Goal: Task Accomplishment & Management: Manage account settings

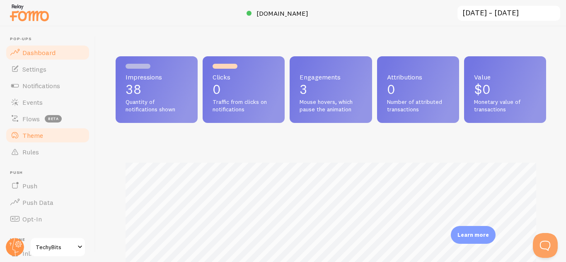
click at [28, 133] on span "Theme" at bounding box center [32, 135] width 21 height 8
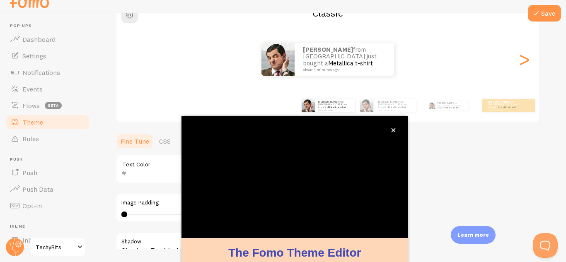
scroll to position [91, 0]
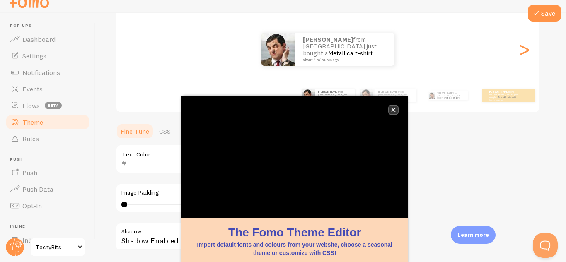
click at [394, 113] on button "close," at bounding box center [393, 110] width 9 height 9
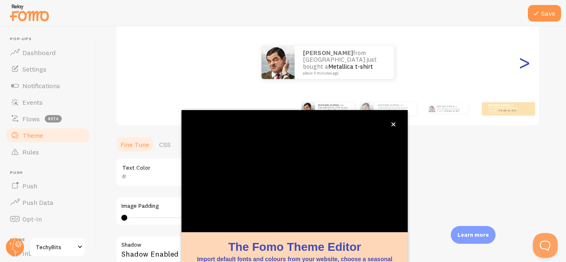
click at [527, 66] on div ">" at bounding box center [524, 63] width 10 height 60
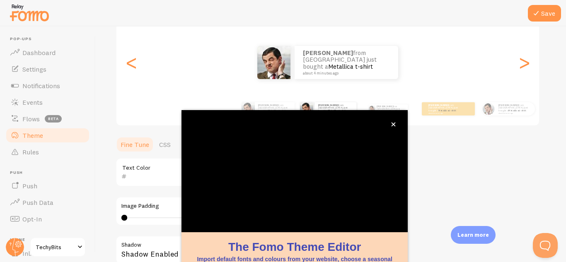
scroll to position [4, 0]
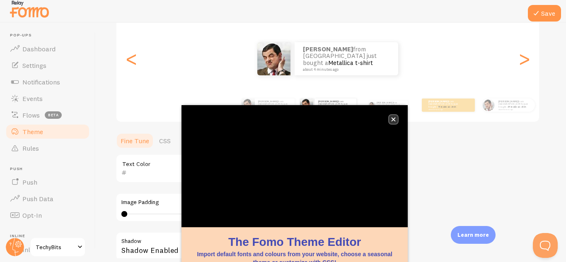
click at [391, 120] on icon "close," at bounding box center [393, 119] width 5 height 5
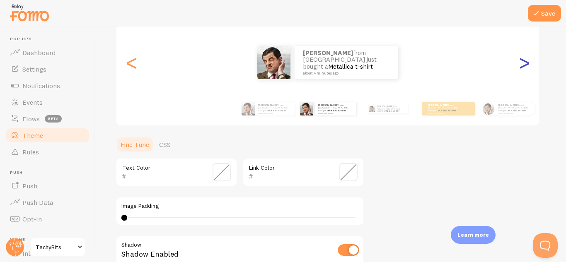
click at [522, 67] on div ">" at bounding box center [524, 63] width 10 height 60
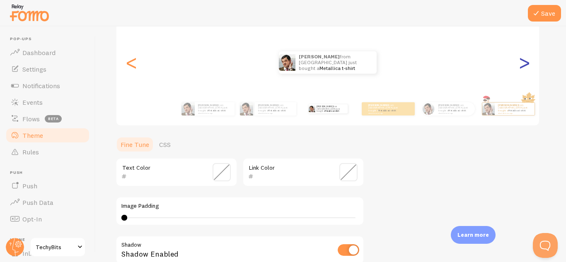
click at [526, 68] on div ">" at bounding box center [524, 63] width 10 height 60
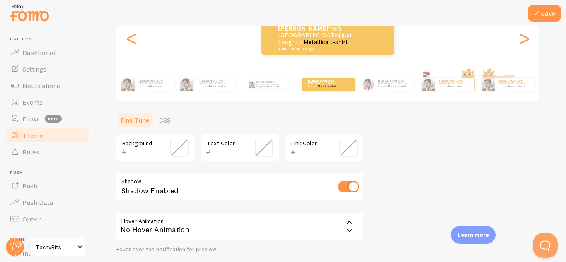
scroll to position [178, 0]
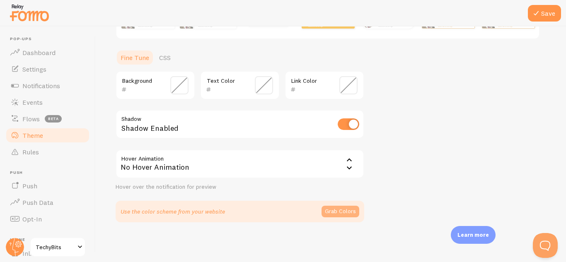
click at [353, 214] on button "Grab Colors" at bounding box center [340, 212] width 38 height 12
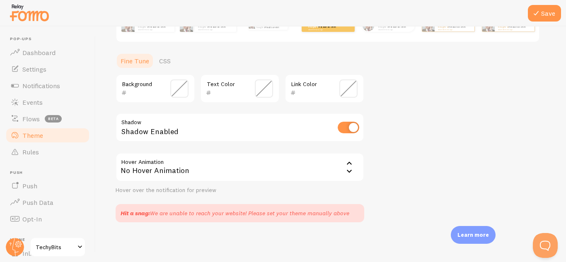
scroll to position [0, 0]
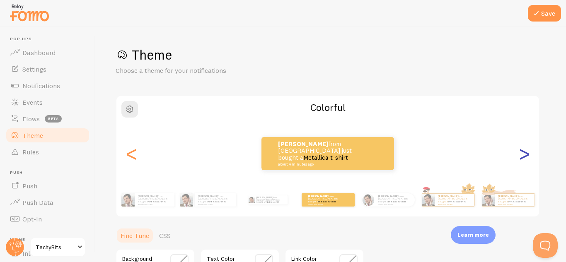
click at [526, 158] on div ">" at bounding box center [524, 154] width 10 height 60
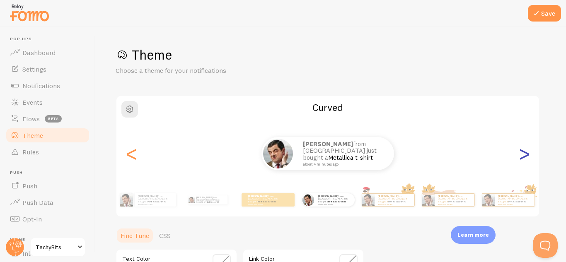
click at [527, 156] on div ">" at bounding box center [524, 154] width 10 height 60
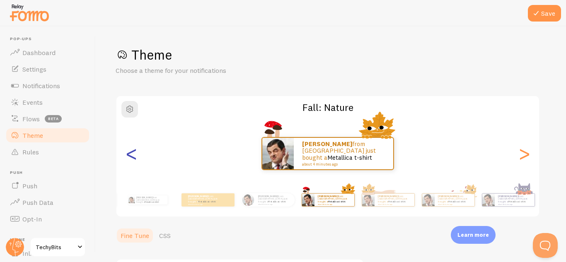
click at [132, 158] on div "<" at bounding box center [131, 154] width 10 height 60
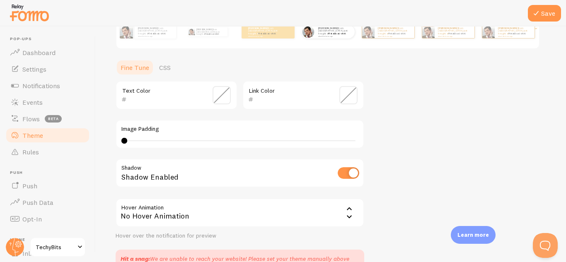
scroll to position [60, 0]
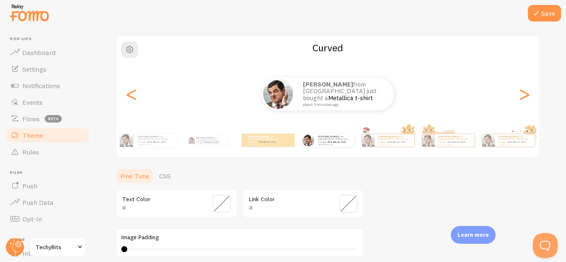
drag, startPoint x: 125, startPoint y: 251, endPoint x: 154, endPoint y: 248, distance: 29.2
click at [188, 252] on div "4 4 - undefined" at bounding box center [239, 249] width 237 height 7
type input "14"
click at [554, 11] on button "Save" at bounding box center [544, 13] width 33 height 17
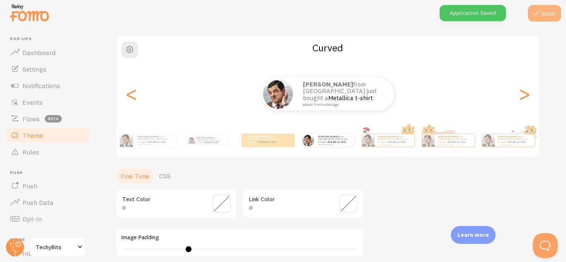
click at [543, 16] on button "Save" at bounding box center [544, 13] width 33 height 17
click at [24, 56] on span "Dashboard" at bounding box center [38, 52] width 33 height 8
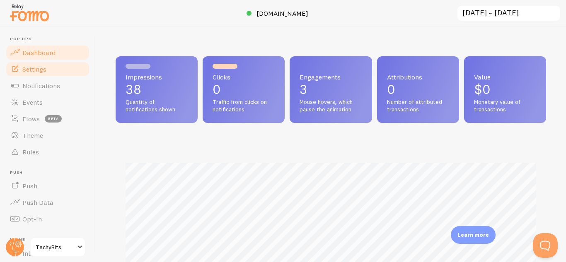
scroll to position [217, 430]
click at [22, 66] on span "Settings" at bounding box center [34, 69] width 24 height 8
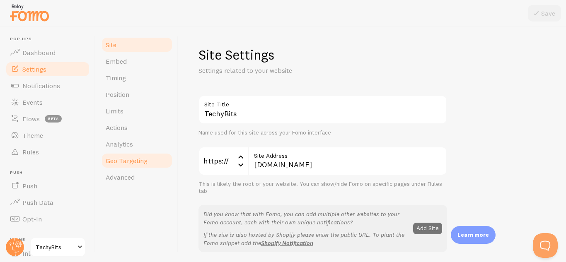
click at [143, 155] on link "Geo Targeting" at bounding box center [137, 160] width 72 height 17
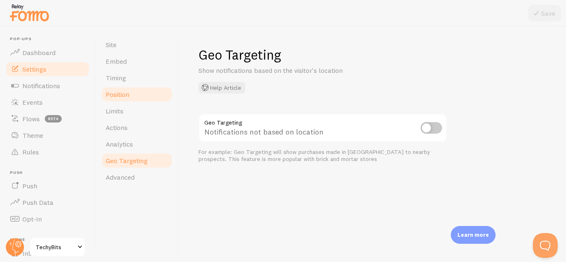
click at [129, 92] on span "Position" at bounding box center [118, 94] width 24 height 8
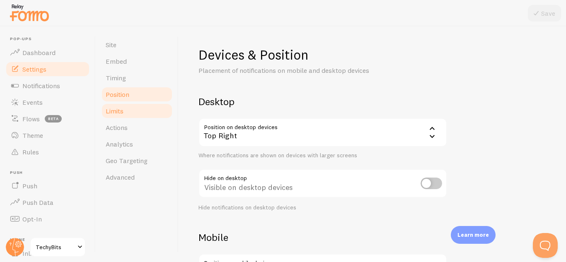
click at [123, 104] on link "Limits" at bounding box center [137, 111] width 72 height 17
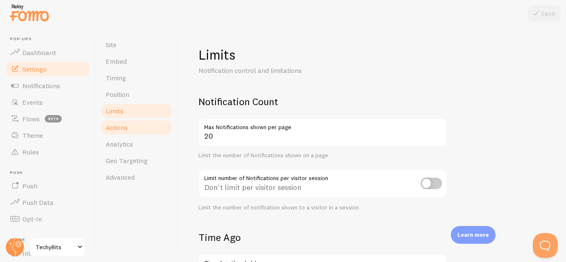
click at [121, 126] on span "Actions" at bounding box center [117, 127] width 22 height 8
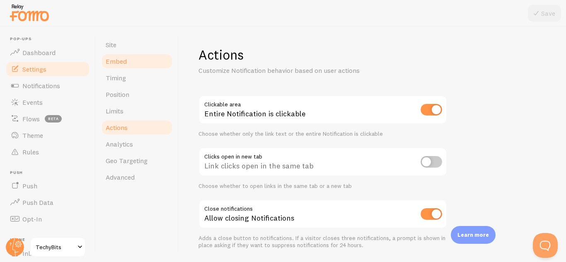
click at [126, 55] on link "Embed" at bounding box center [137, 61] width 72 height 17
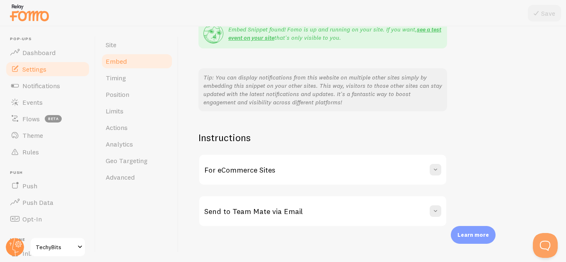
scroll to position [182, 0]
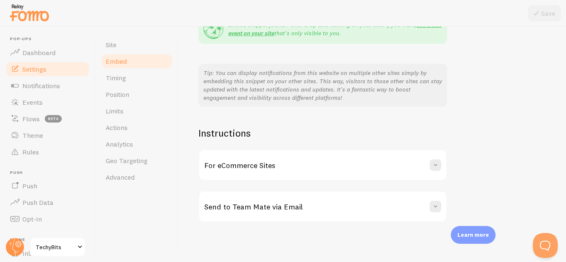
click at [218, 171] on div "For eCommerce Sites" at bounding box center [322, 165] width 247 height 30
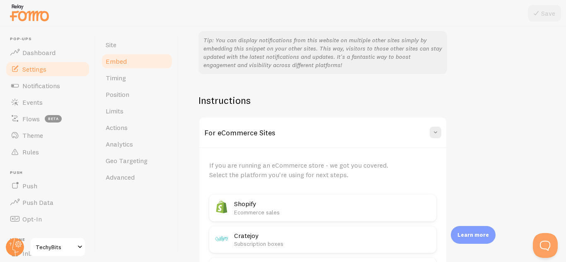
scroll to position [221, 0]
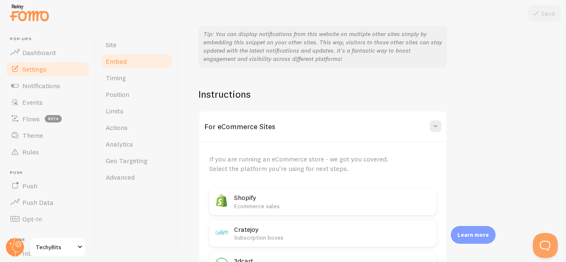
click at [225, 203] on img at bounding box center [221, 200] width 15 height 15
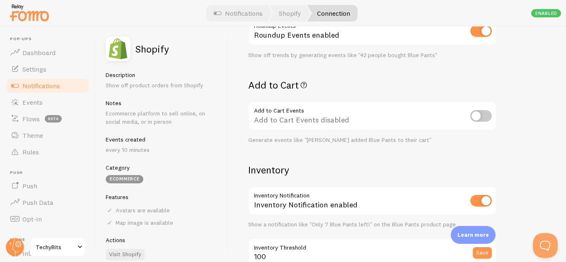
scroll to position [302, 0]
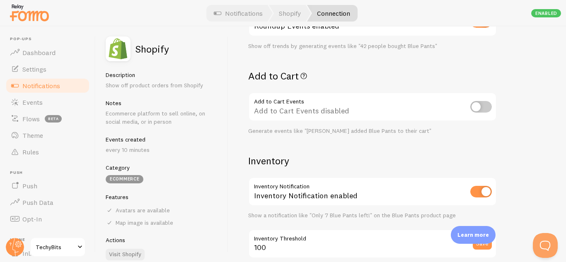
click at [475, 109] on input "checkbox" at bounding box center [481, 107] width 22 height 12
checkbox input "true"
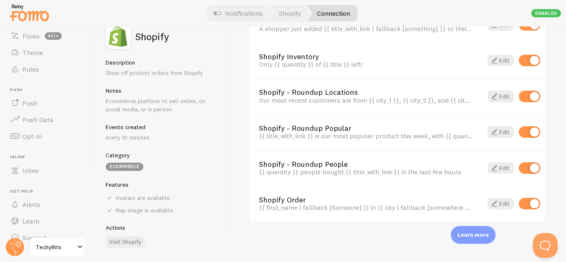
scroll to position [97, 0]
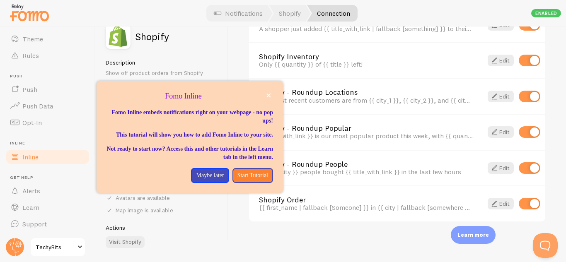
click at [24, 160] on span "Inline" at bounding box center [30, 157] width 16 height 8
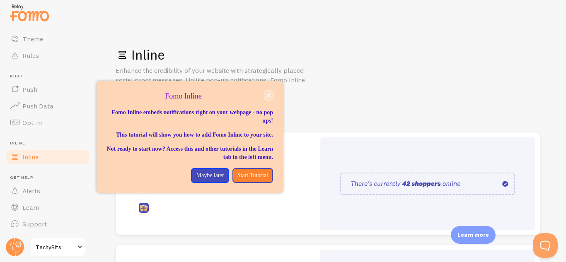
click at [271, 93] on button "close," at bounding box center [268, 95] width 9 height 9
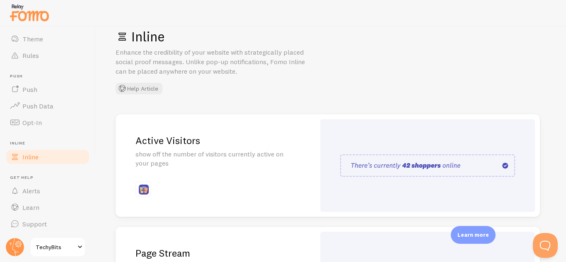
scroll to position [19, 0]
click at [281, 163] on p "show off the number of visitors currently active on your pages" at bounding box center [215, 158] width 160 height 19
click at [278, 170] on div "Active Visitors show off the number of visitors currently active on your pages" at bounding box center [216, 165] width 200 height 103
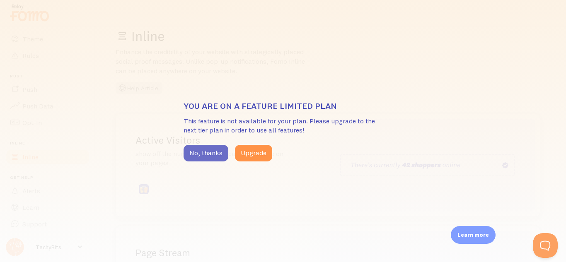
click at [221, 159] on button "No, thanks" at bounding box center [206, 153] width 45 height 17
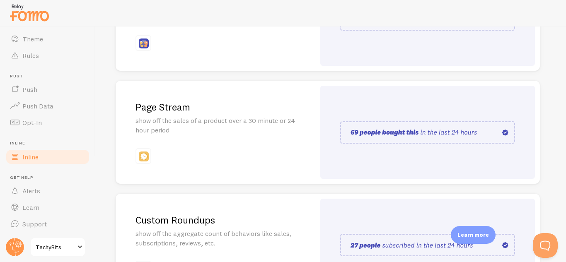
scroll to position [164, 0]
click at [227, 163] on div "Page Stream show off the sales of a product over a 30 minute or 24 hour period" at bounding box center [216, 132] width 200 height 103
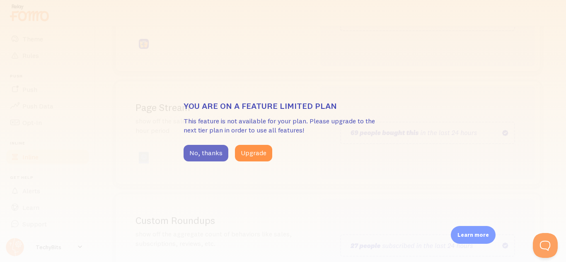
click at [214, 148] on button "No, thanks" at bounding box center [206, 153] width 45 height 17
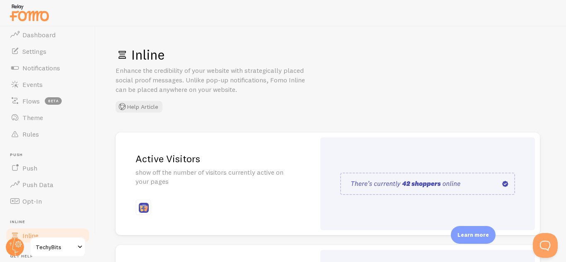
scroll to position [0, 0]
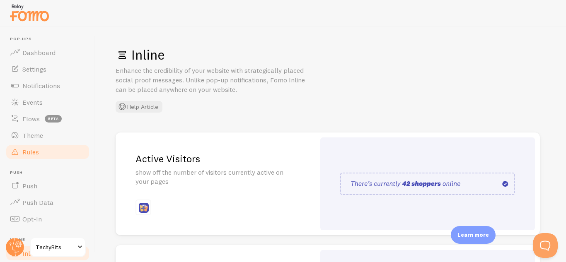
click at [36, 157] on link "Rules" at bounding box center [47, 152] width 85 height 17
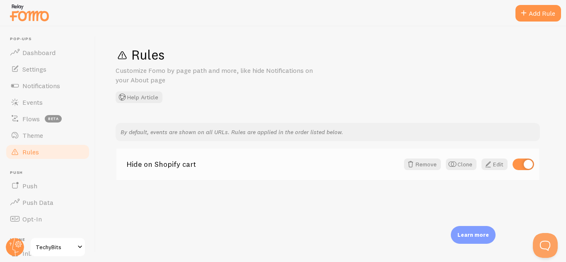
click at [292, 169] on div "Hide on Shopify cart Remove Clone Edit" at bounding box center [327, 164] width 423 height 31
click at [561, 11] on div "Add Rule" at bounding box center [538, 13] width 46 height 17
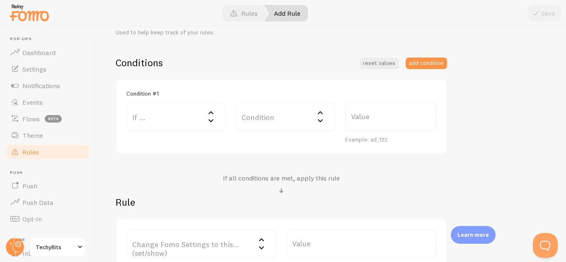
scroll to position [180, 0]
click at [196, 116] on label "If ..." at bounding box center [175, 115] width 99 height 29
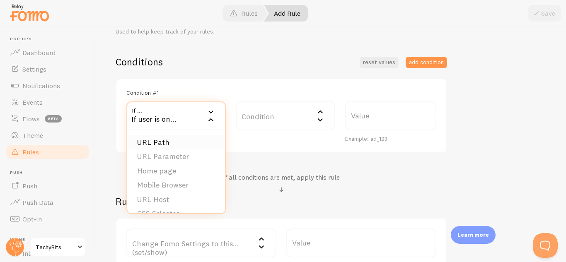
scroll to position [13, 0]
click at [255, 177] on h4 "If all conditions are met, apply this rule" at bounding box center [281, 177] width 117 height 9
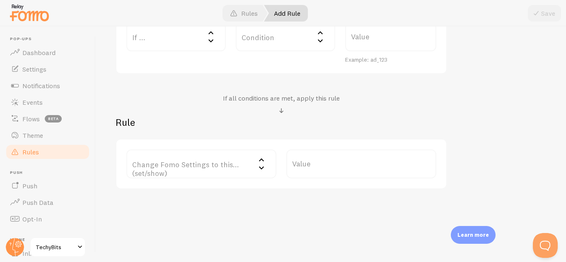
scroll to position [0, 0]
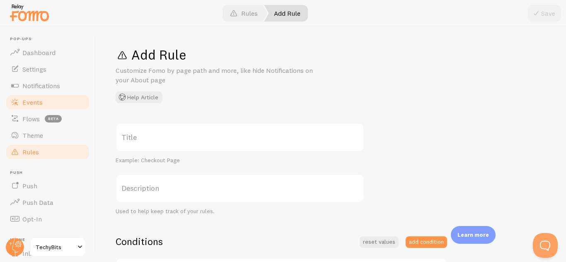
click at [29, 95] on link "Events" at bounding box center [47, 102] width 85 height 17
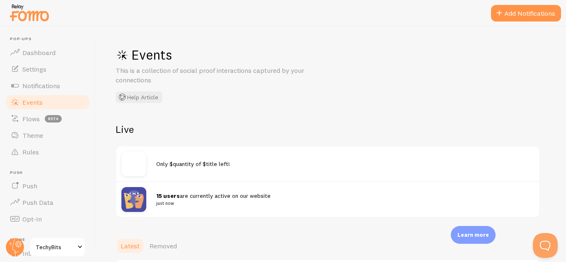
click at [202, 169] on div "Only $quantity of $title left!" at bounding box center [327, 164] width 423 height 35
click at [164, 167] on span "Only $quantity of $title left!" at bounding box center [193, 163] width 74 height 7
click at [222, 184] on div "15 users are currently active on our website just now" at bounding box center [327, 199] width 423 height 36
